Goal: Transaction & Acquisition: Purchase product/service

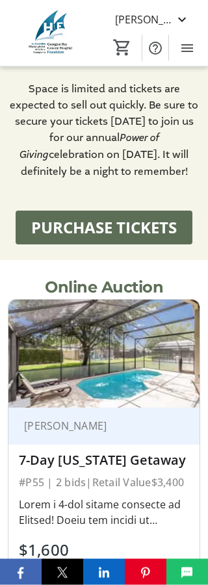
scroll to position [1317, 0]
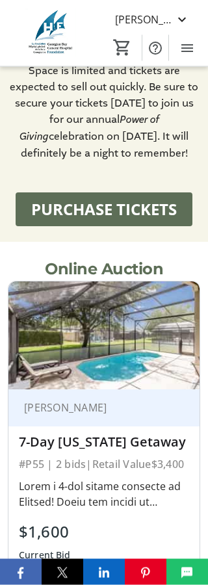
click at [127, 363] on img at bounding box center [103, 335] width 191 height 107
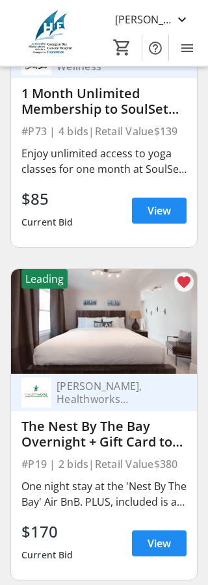
scroll to position [12232, 0]
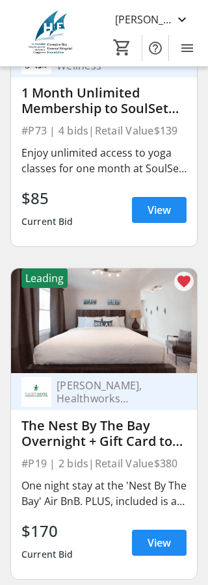
click at [53, 520] on div "$170" at bounding box center [47, 531] width 52 height 23
click at [168, 528] on span at bounding box center [159, 543] width 55 height 31
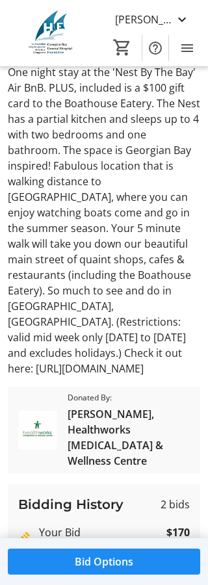
scroll to position [308, 0]
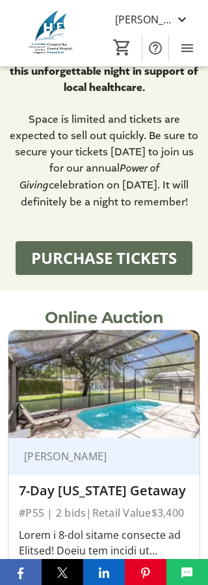
scroll to position [1268, 0]
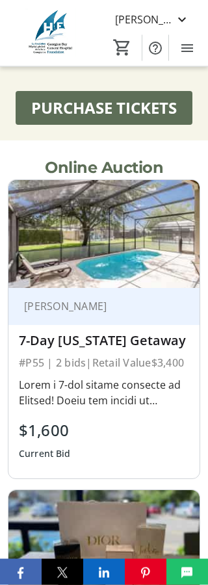
scroll to position [1421, 0]
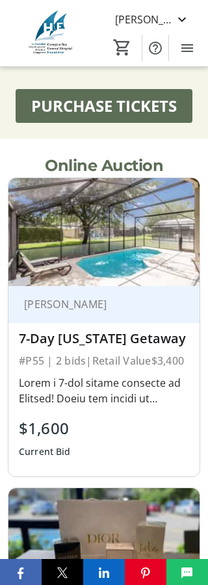
click at [129, 373] on div at bounding box center [104, 391] width 170 height 36
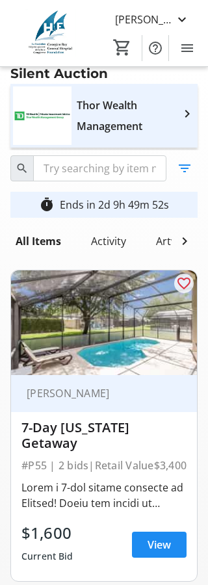
scroll to position [5, 0]
